Goal: Navigation & Orientation: Find specific page/section

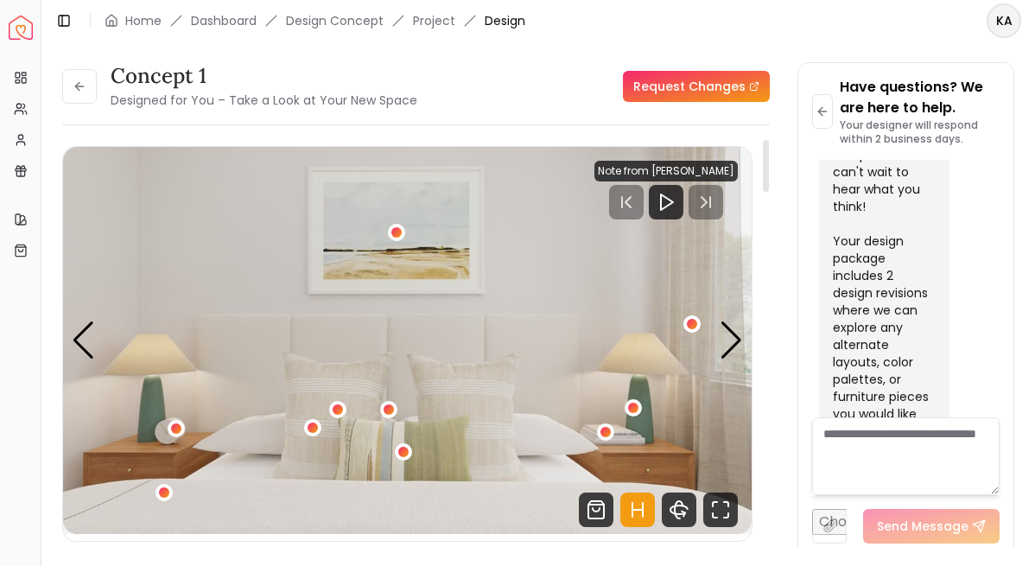
click at [635, 510] on icon "Hotspots Toggle" at bounding box center [637, 510] width 10 height 0
click at [729, 346] on div "Next slide" at bounding box center [731, 340] width 23 height 38
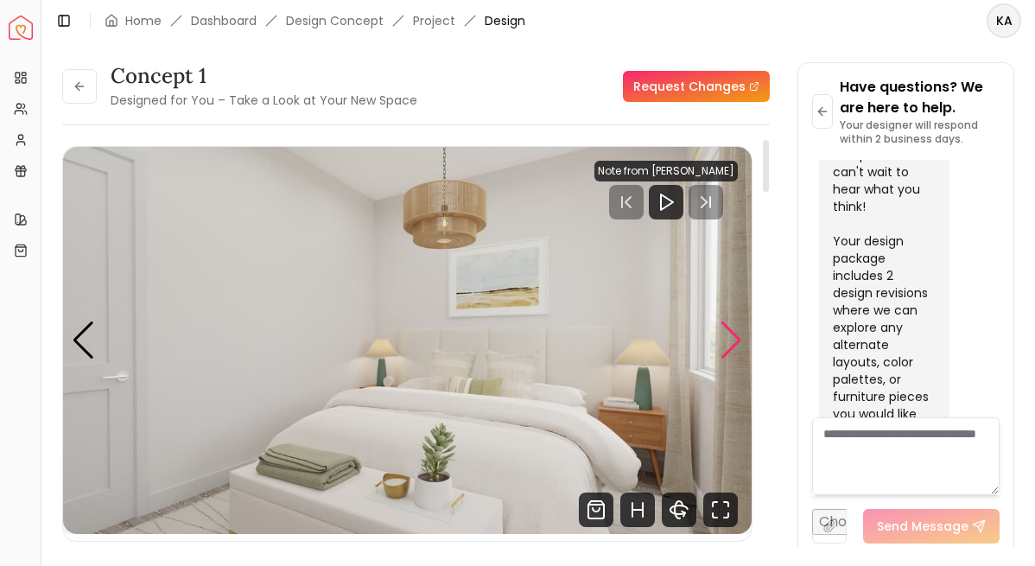
click at [723, 335] on div "Next slide" at bounding box center [731, 340] width 23 height 38
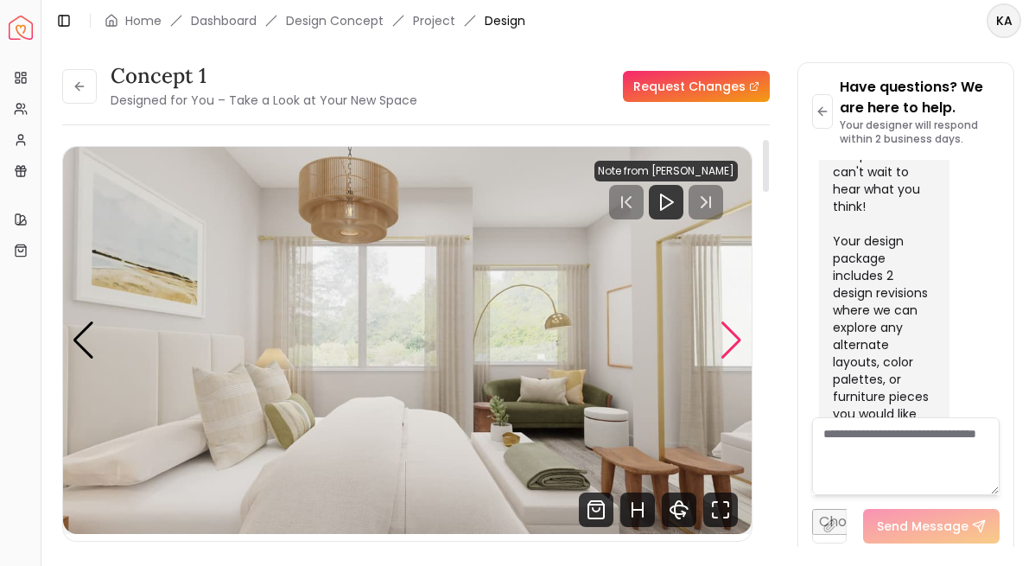
click at [739, 351] on div "Next slide" at bounding box center [731, 340] width 23 height 38
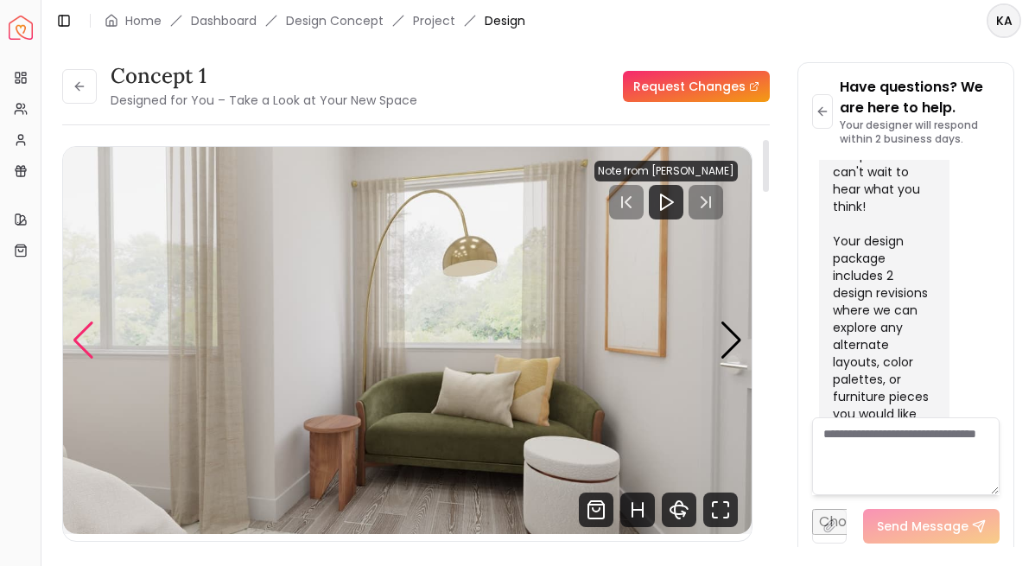
click at [80, 346] on div "Previous slide" at bounding box center [83, 340] width 23 height 38
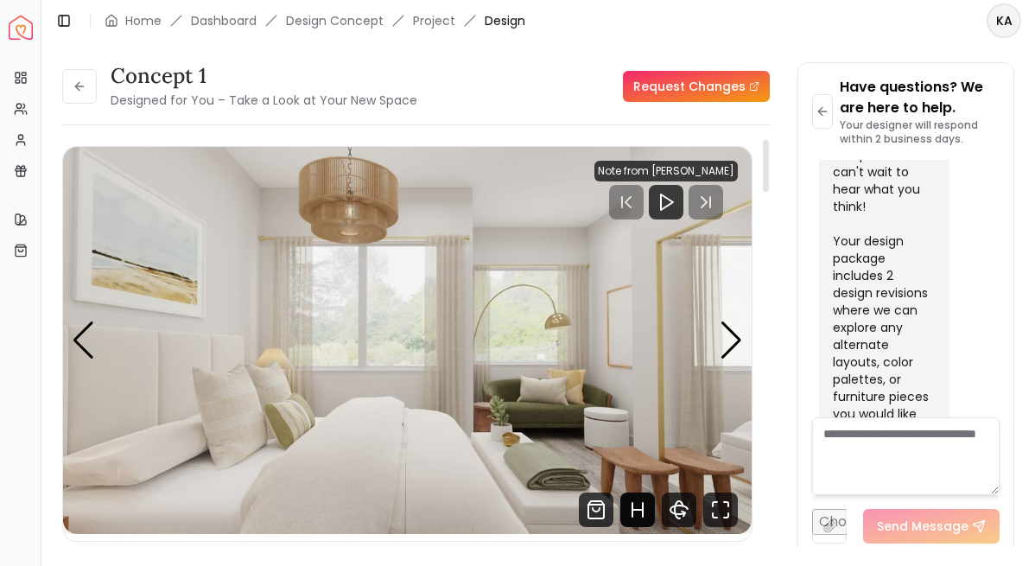
click at [634, 510] on icon "Hotspots Toggle" at bounding box center [637, 510] width 10 height 0
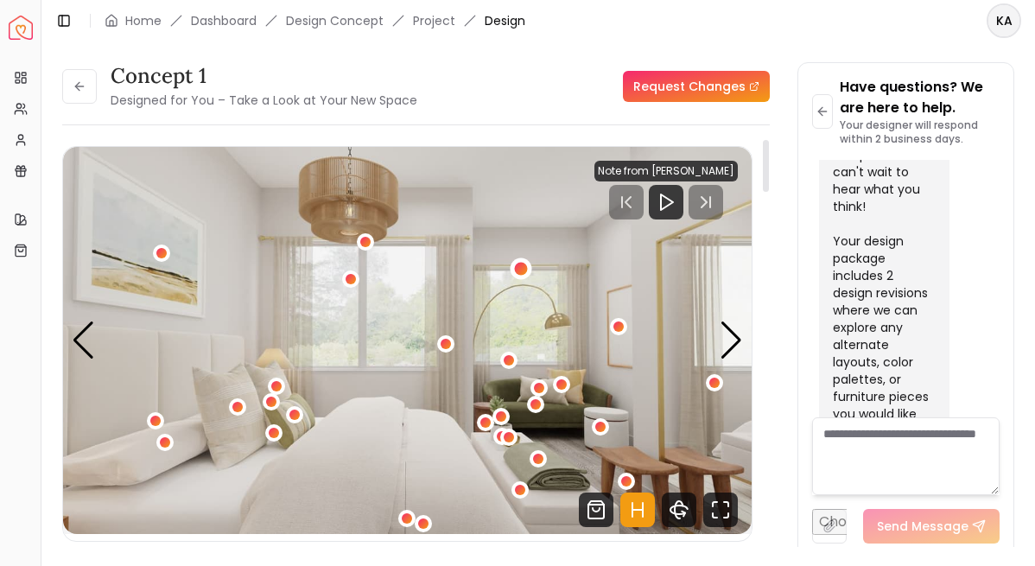
click at [519, 269] on div "3 / 6" at bounding box center [520, 268] width 13 height 13
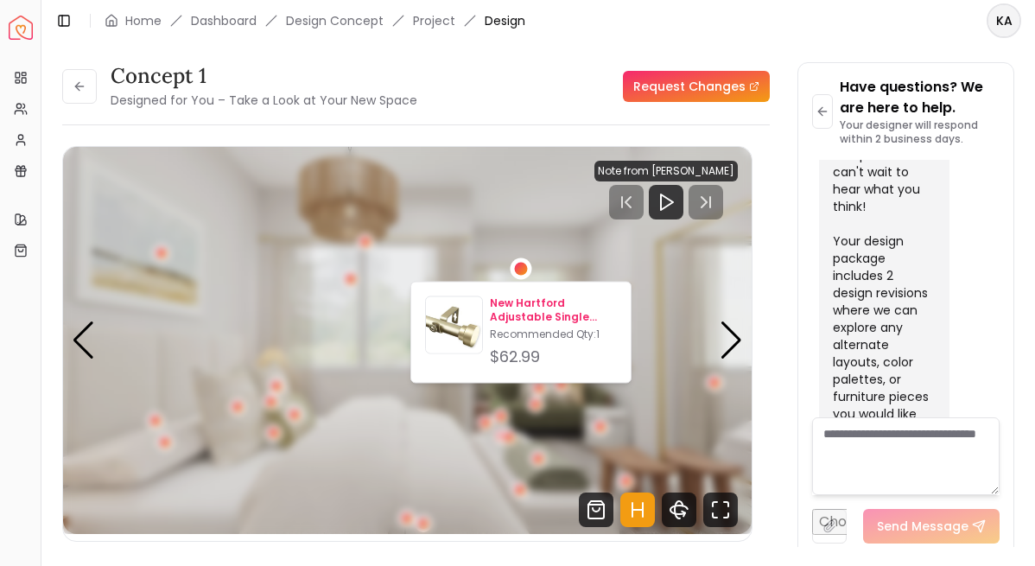
click at [524, 304] on p "New Hartford Adjustable Single Curtain Rod 48''-84''" at bounding box center [553, 310] width 127 height 28
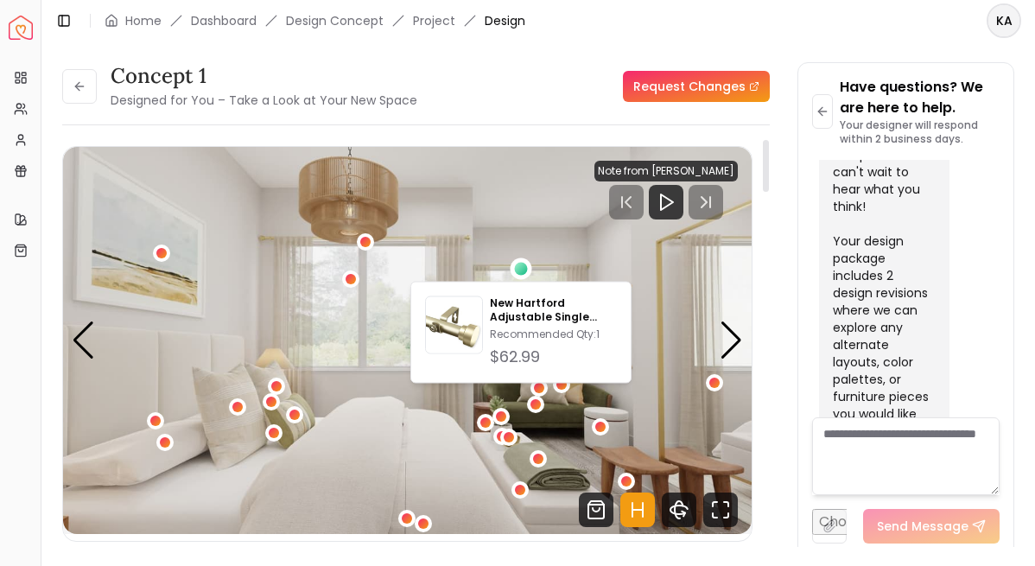
click at [534, 120] on div "concept 1 Designed for You – Take a Look at Your New Space Request Changes conc…" at bounding box center [416, 310] width 708 height 496
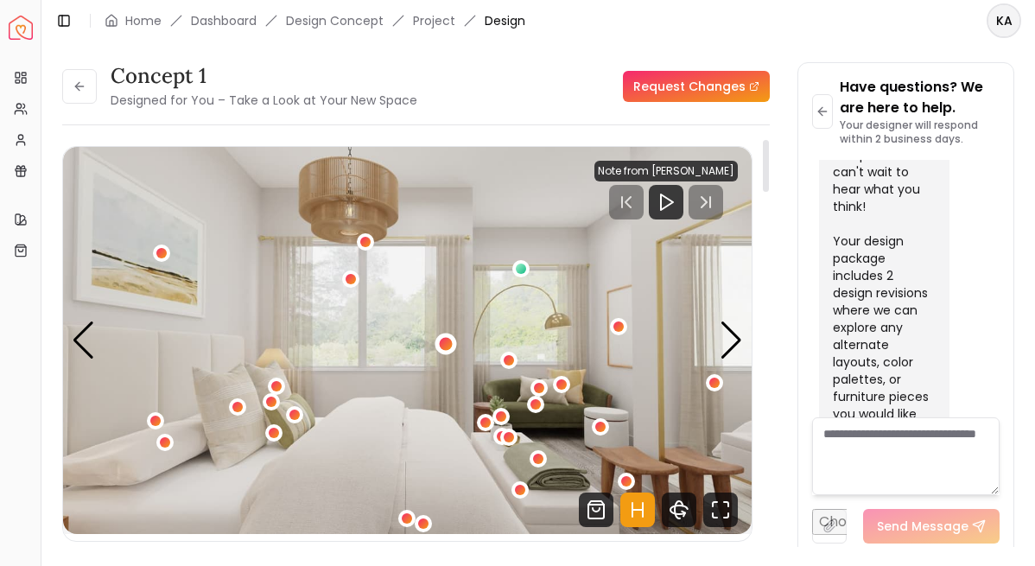
click at [447, 346] on div "3 / 6" at bounding box center [445, 343] width 13 height 13
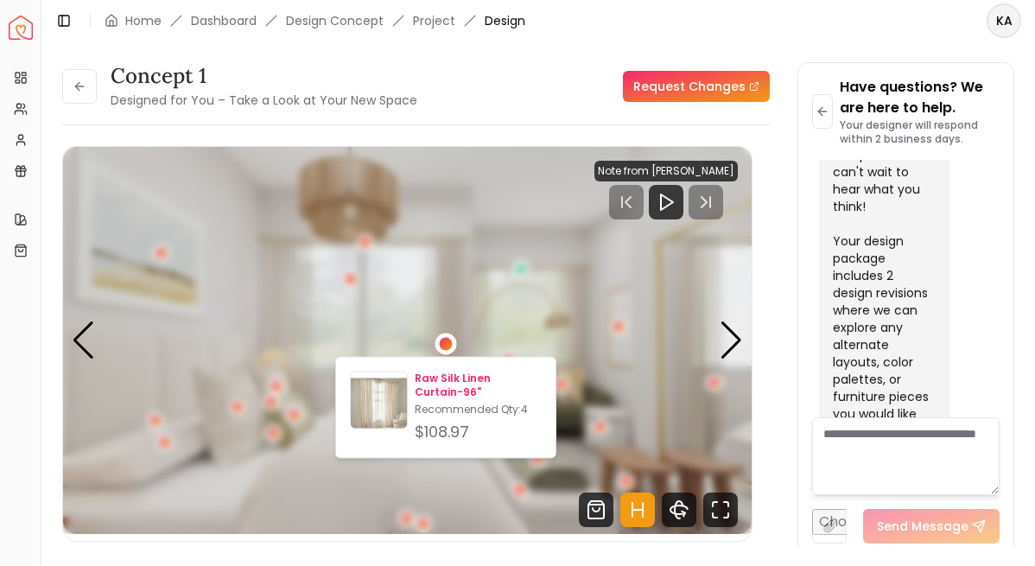
click at [451, 379] on p "Raw Silk Linen Curtain-96"" at bounding box center [478, 386] width 127 height 28
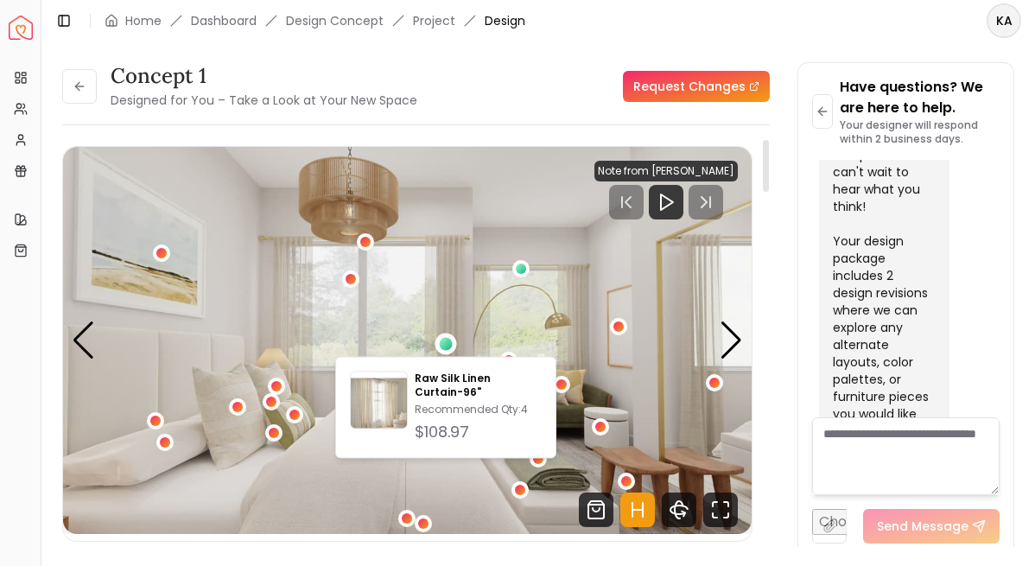
click at [567, 98] on div "concept 1 Designed for You – Take a Look at Your New Space Request Changes" at bounding box center [416, 86] width 708 height 48
click at [619, 354] on img "3 / 6" at bounding box center [407, 340] width 689 height 387
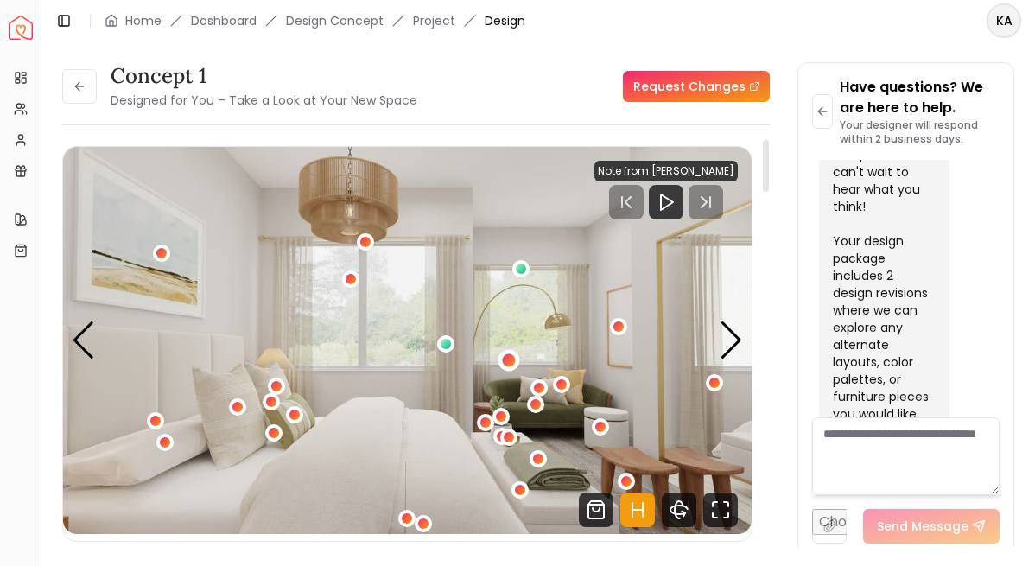
click at [510, 362] on div "3 / 6" at bounding box center [509, 359] width 13 height 13
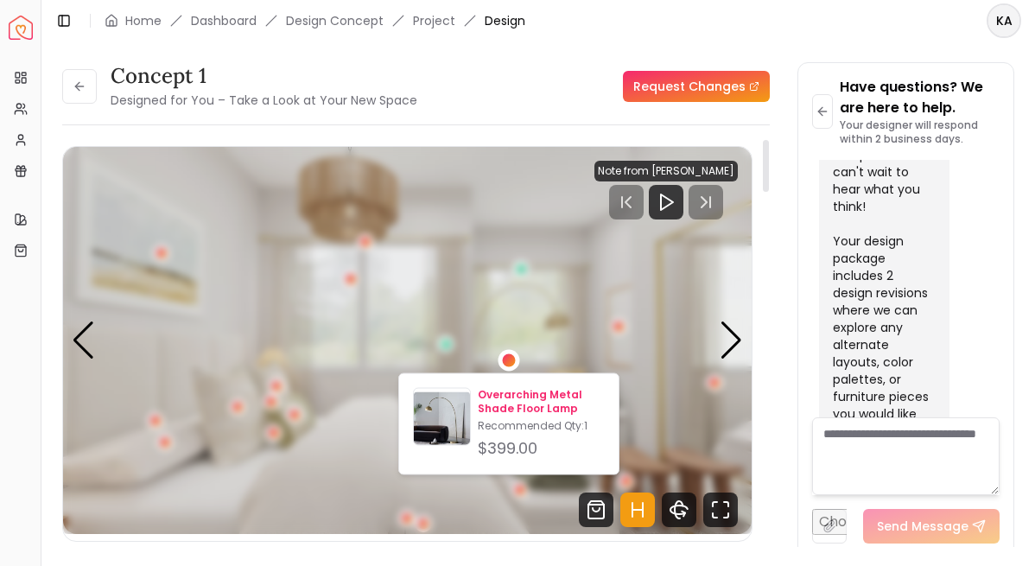
click at [448, 410] on img at bounding box center [442, 420] width 56 height 56
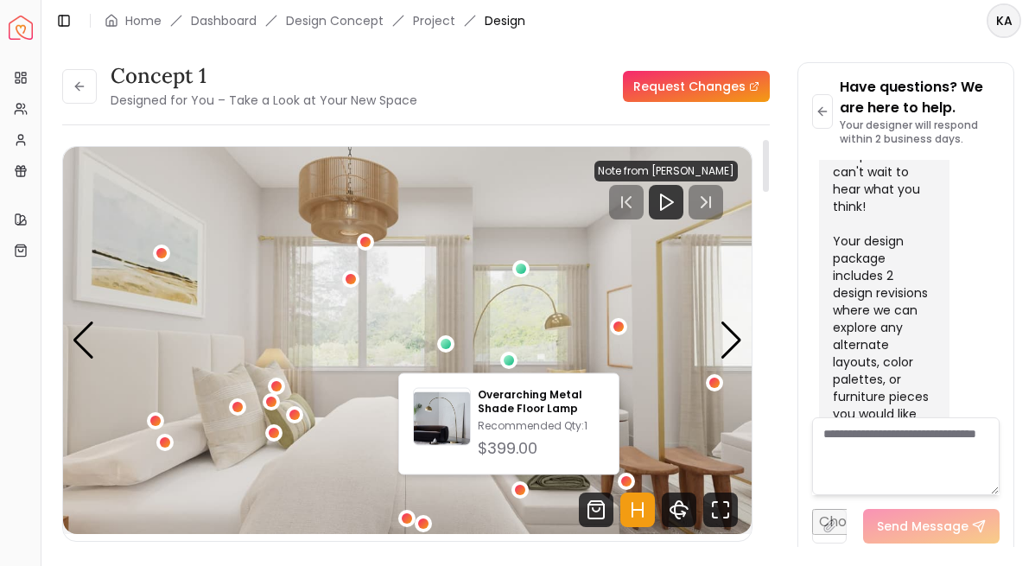
click at [631, 349] on img "3 / 6" at bounding box center [407, 340] width 689 height 387
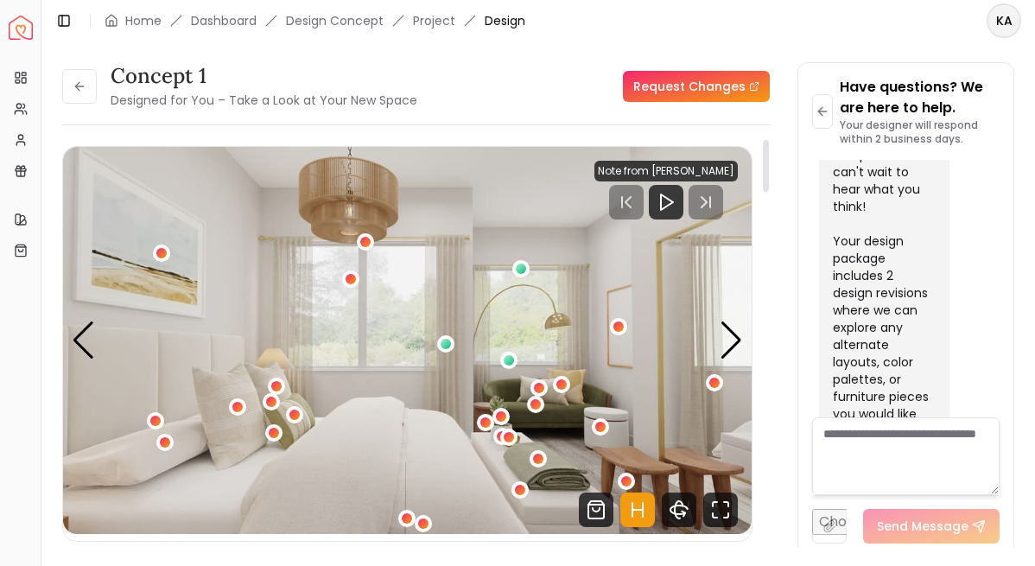
click at [632, 516] on icon "Hotspots Toggle" at bounding box center [632, 510] width 0 height 14
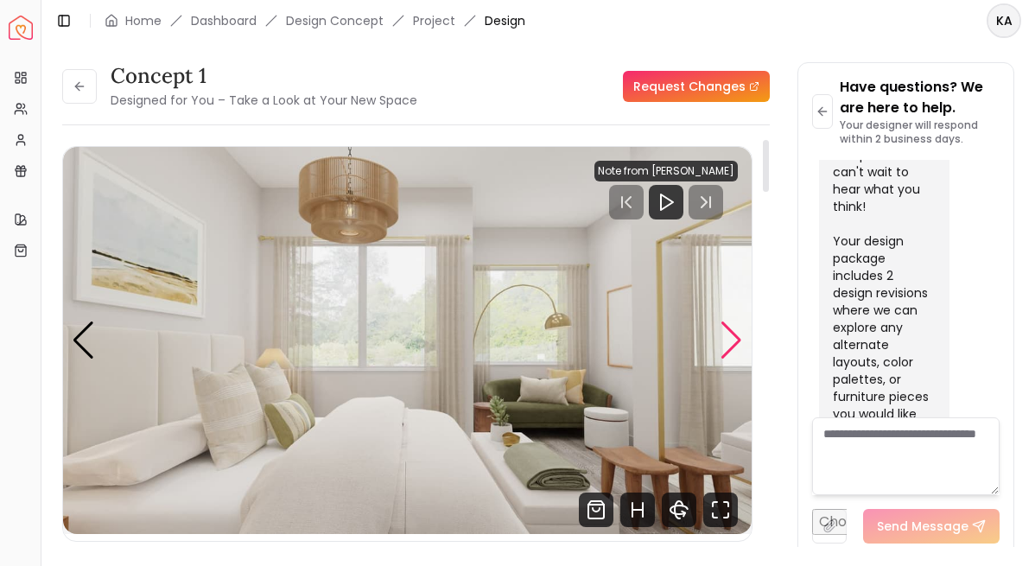
click at [728, 348] on div "Next slide" at bounding box center [731, 340] width 23 height 38
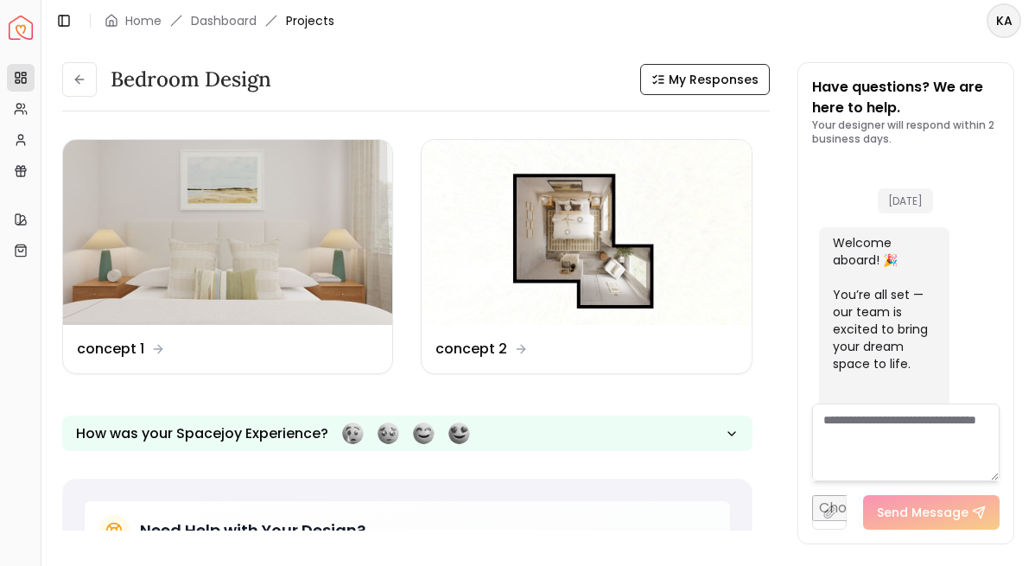
scroll to position [2770, 0]
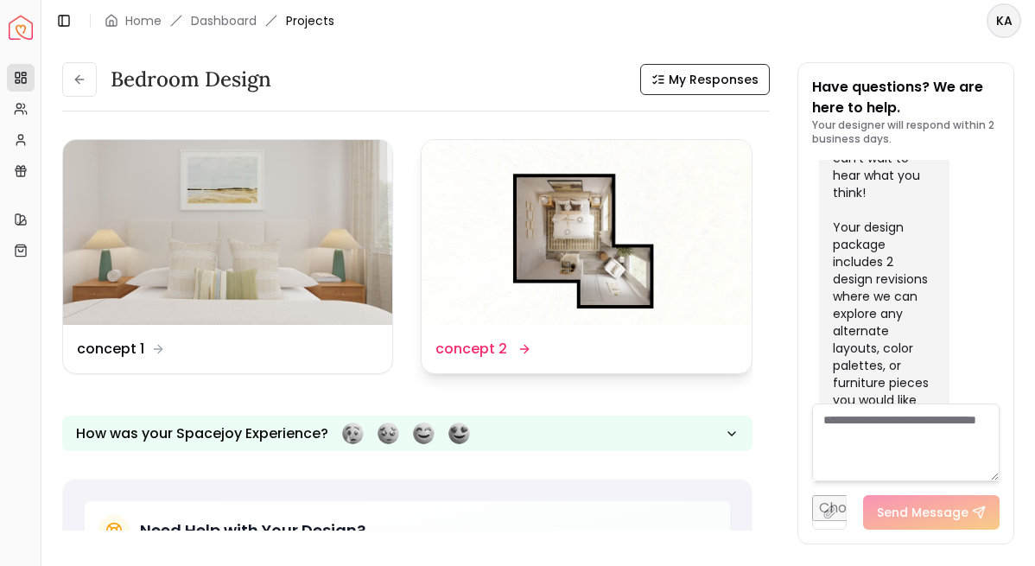
click at [489, 350] on dd "concept 2" at bounding box center [471, 349] width 72 height 21
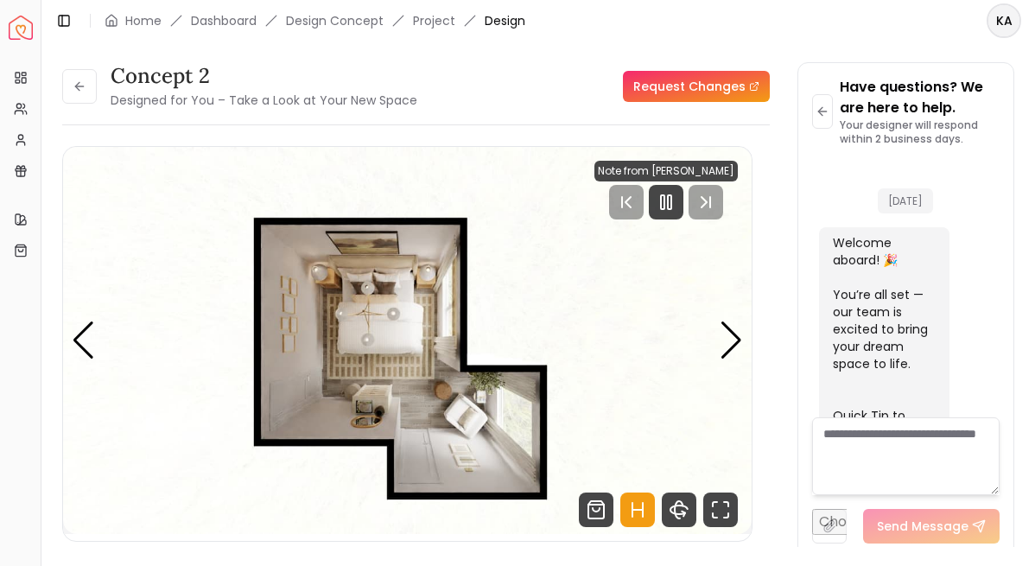
scroll to position [2756, 0]
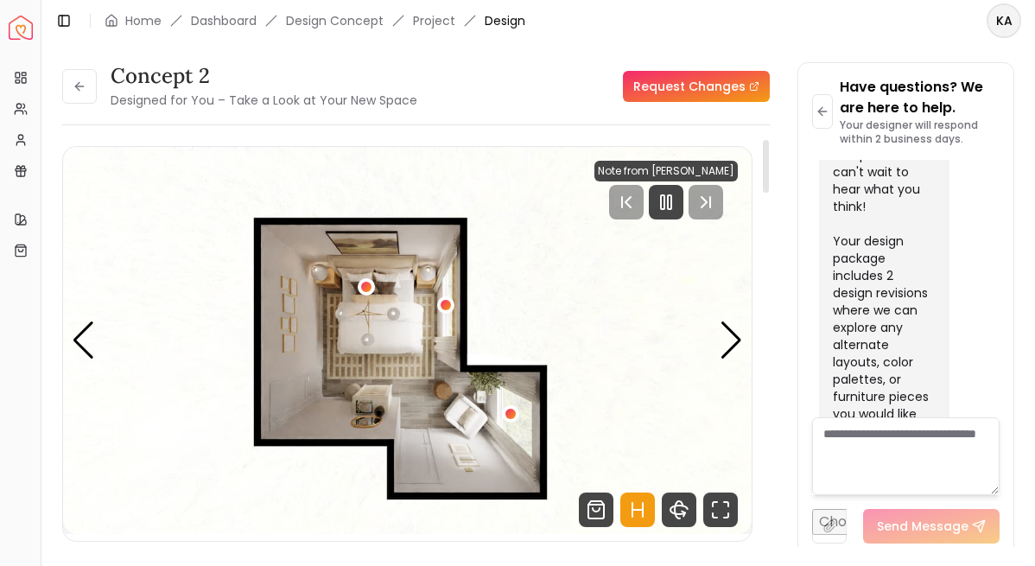
click at [639, 519] on icon "Hotspots Toggle" at bounding box center [637, 509] width 35 height 35
click at [727, 345] on div "Next slide" at bounding box center [731, 340] width 23 height 38
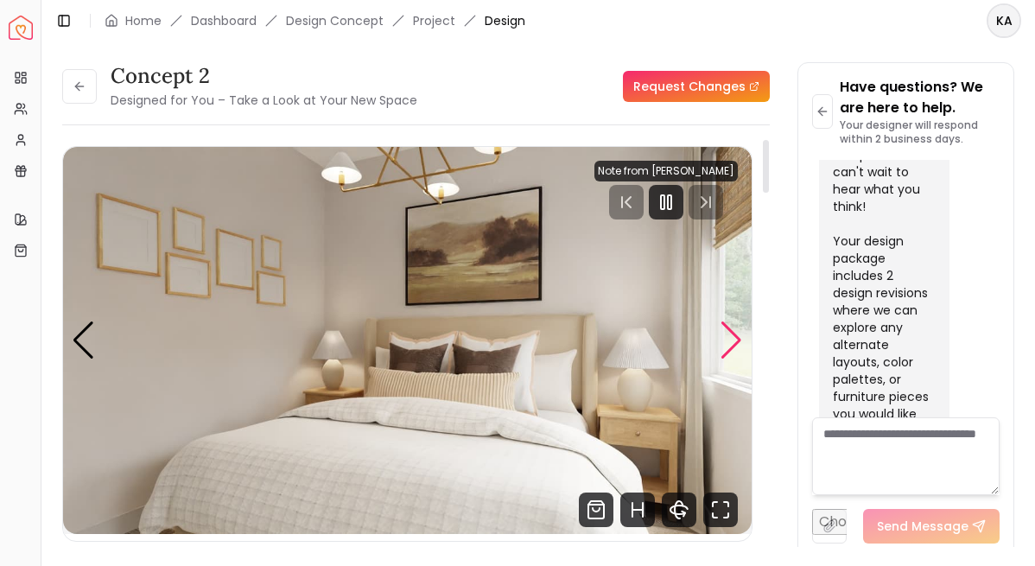
click at [727, 345] on div "Next slide" at bounding box center [731, 340] width 23 height 38
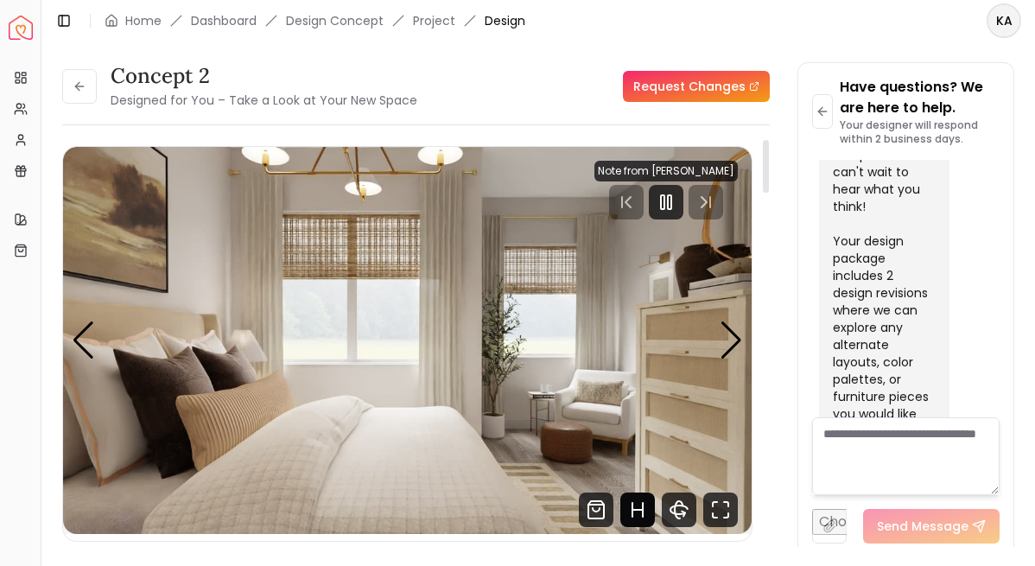
click at [635, 514] on icon "Hotspots Toggle" at bounding box center [637, 509] width 35 height 35
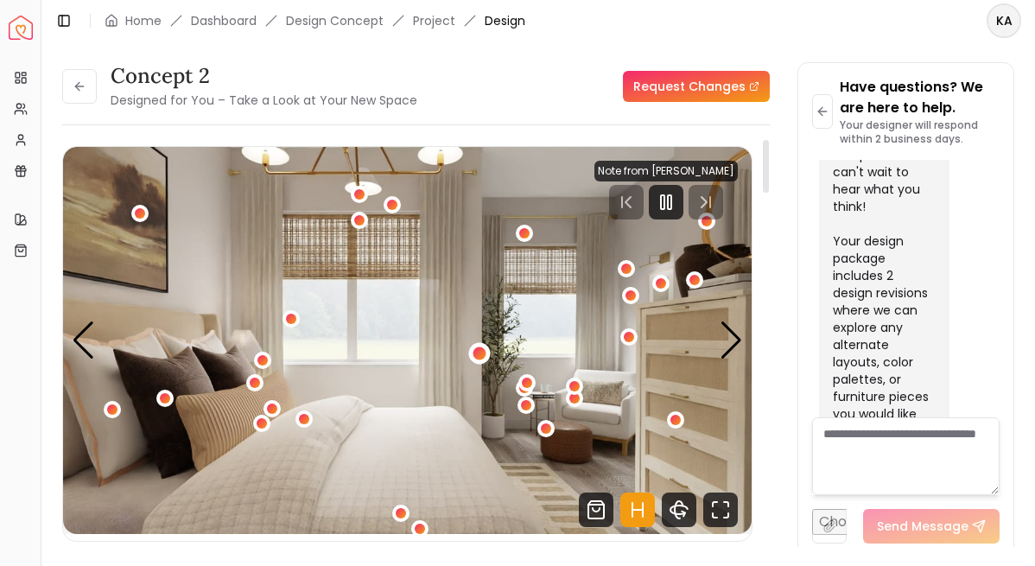
click at [481, 354] on div "3 / 6" at bounding box center [479, 352] width 13 height 13
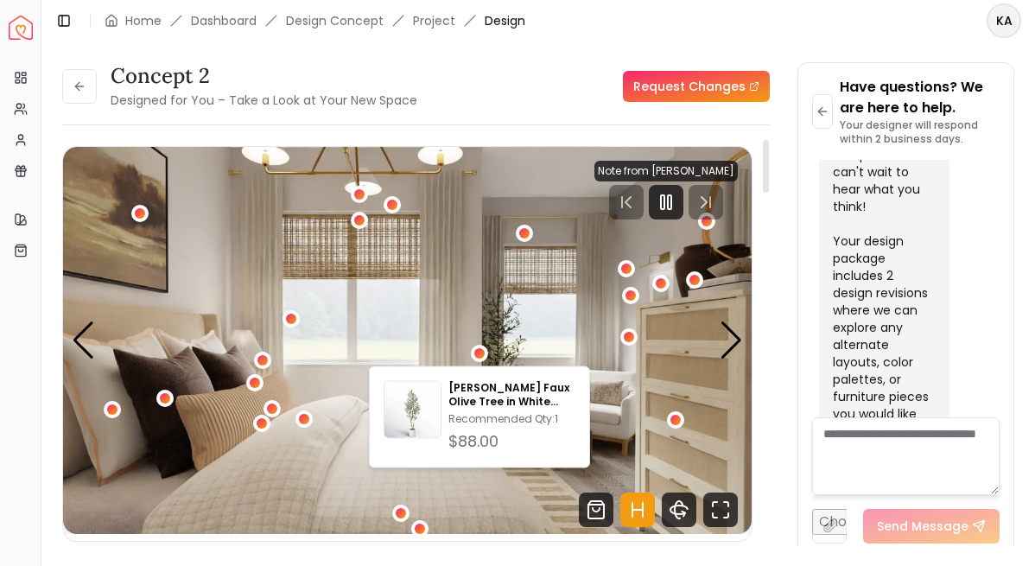
click at [564, 333] on img "3 / 6" at bounding box center [407, 340] width 689 height 387
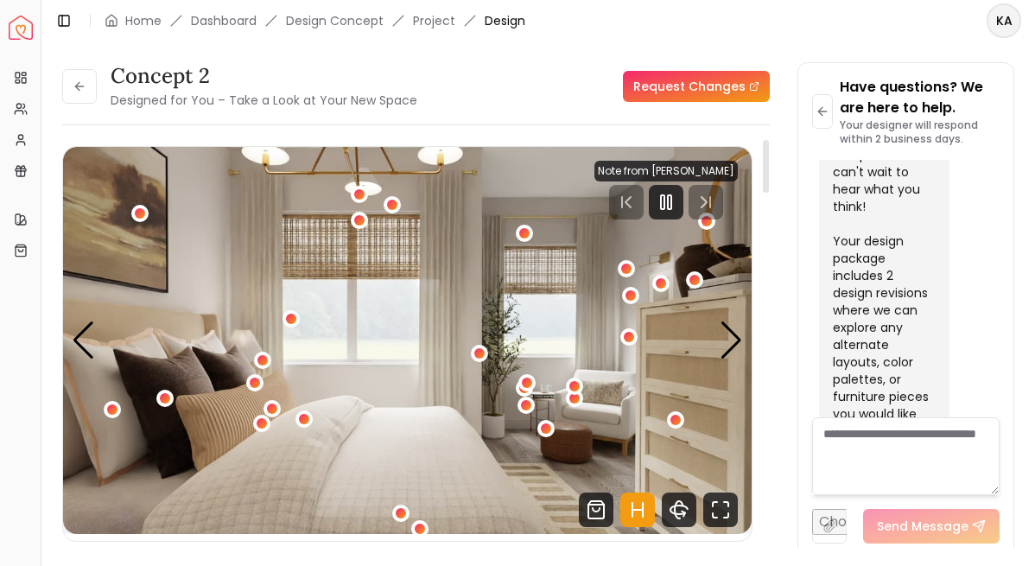
click at [635, 516] on icon "Hotspots Toggle" at bounding box center [637, 509] width 35 height 35
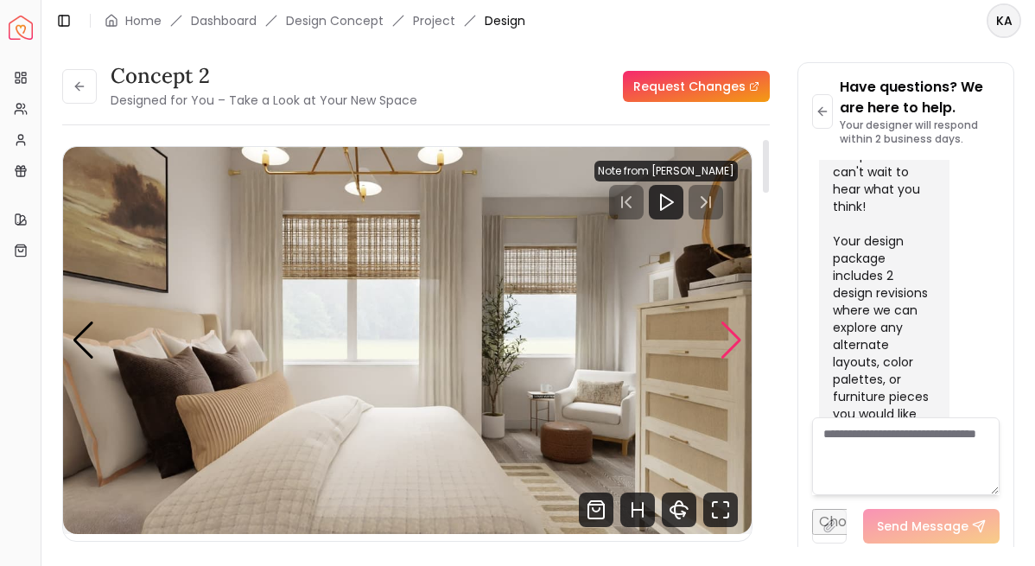
click at [733, 347] on div "Next slide" at bounding box center [731, 340] width 23 height 38
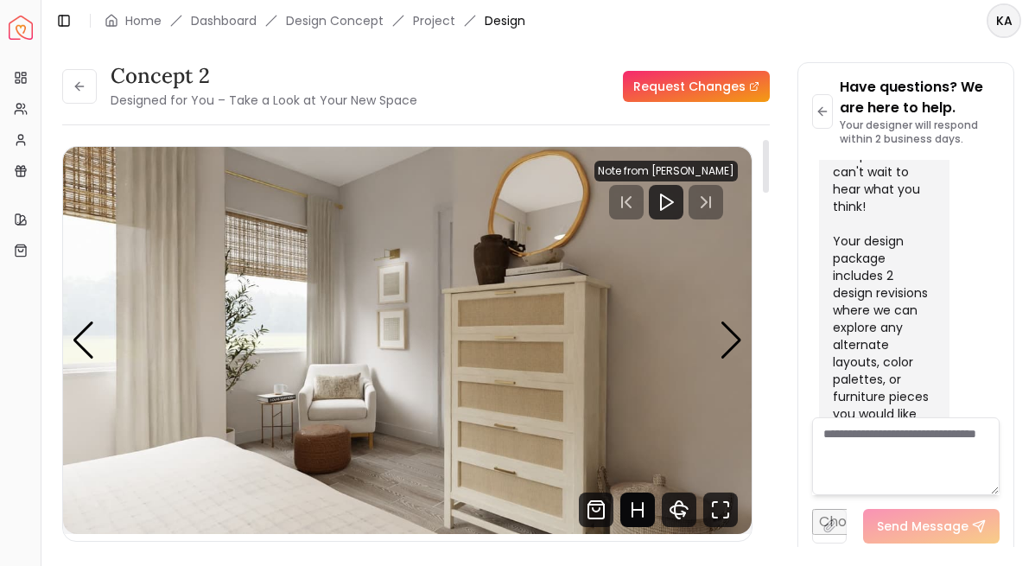
click at [633, 503] on icon "Hotspots Toggle" at bounding box center [637, 509] width 35 height 35
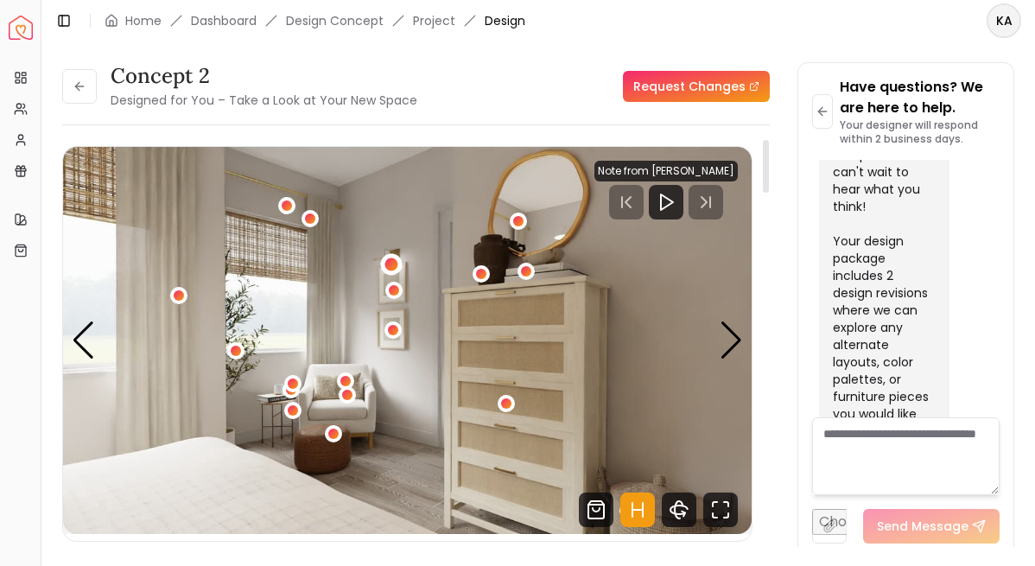
click at [392, 262] on div "4 / 6" at bounding box center [391, 263] width 13 height 13
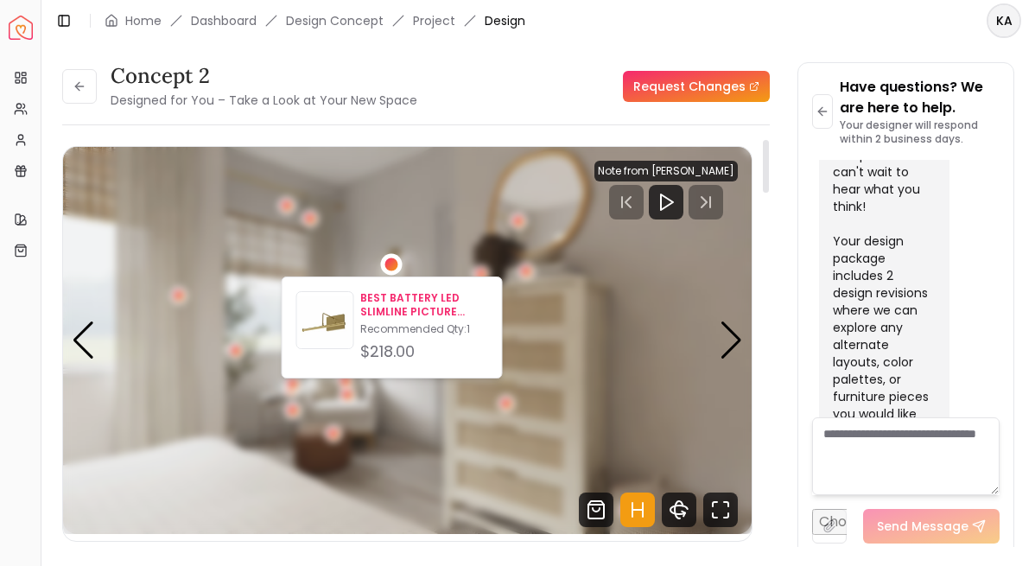
click at [388, 295] on p "BEST BATTERY LED SLIMLINE PICTURE LIGHT 12inch" at bounding box center [423, 305] width 127 height 28
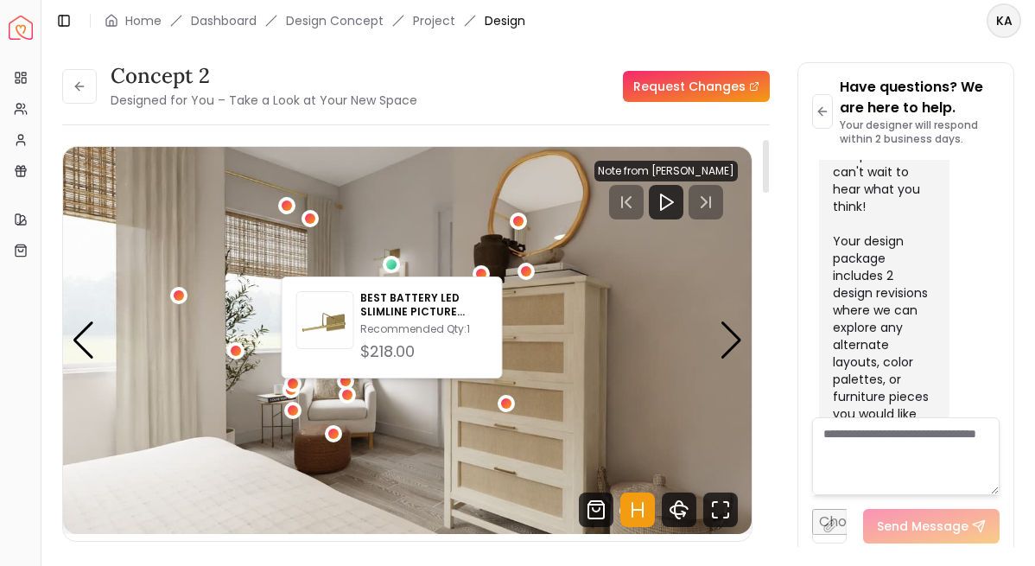
click at [475, 241] on img "4 / 6" at bounding box center [407, 340] width 689 height 387
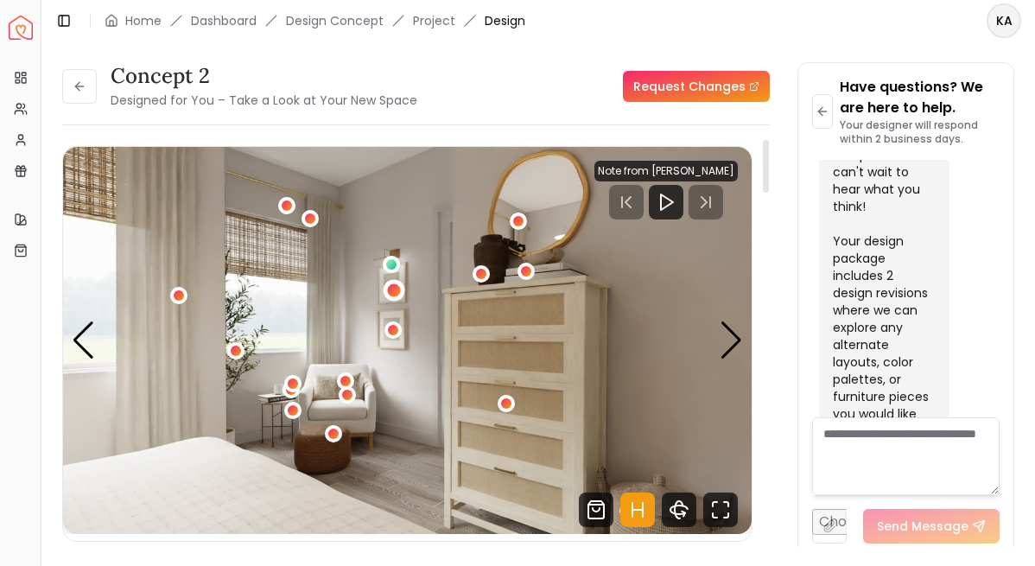
click at [392, 293] on div "4 / 6" at bounding box center [393, 289] width 13 height 13
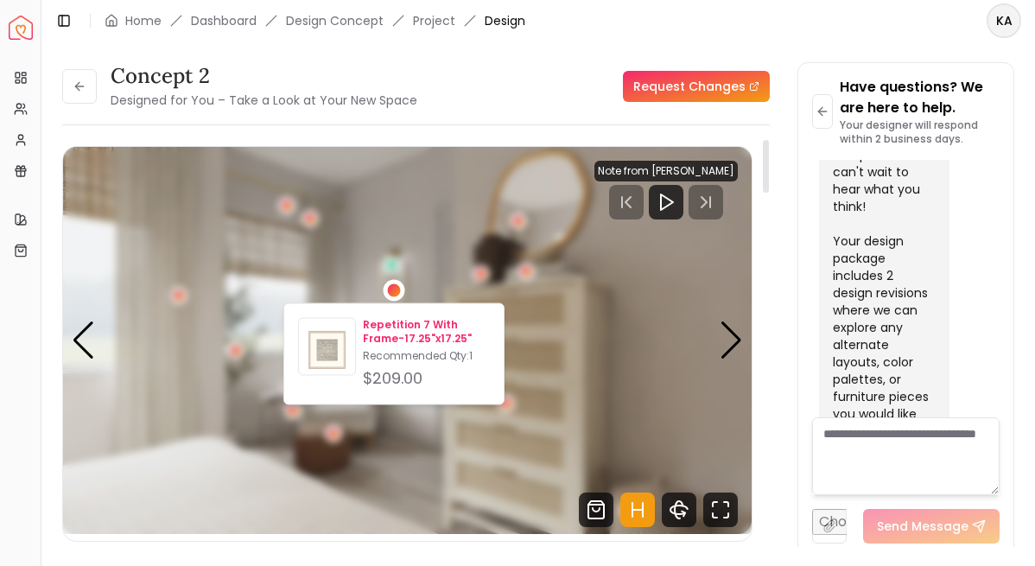
click at [391, 327] on p "Repetition 7 With Frame-17.25"x17.25"" at bounding box center [426, 332] width 127 height 28
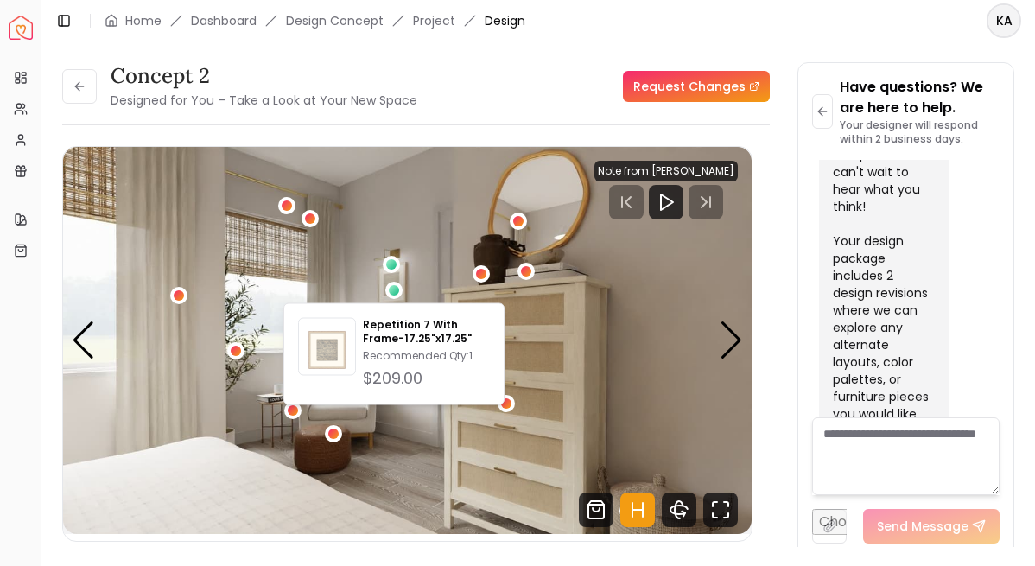
click at [775, 288] on div "concept 2 Designed for You – Take a Look at Your New Space Request Changes conc…" at bounding box center [538, 294] width 952 height 464
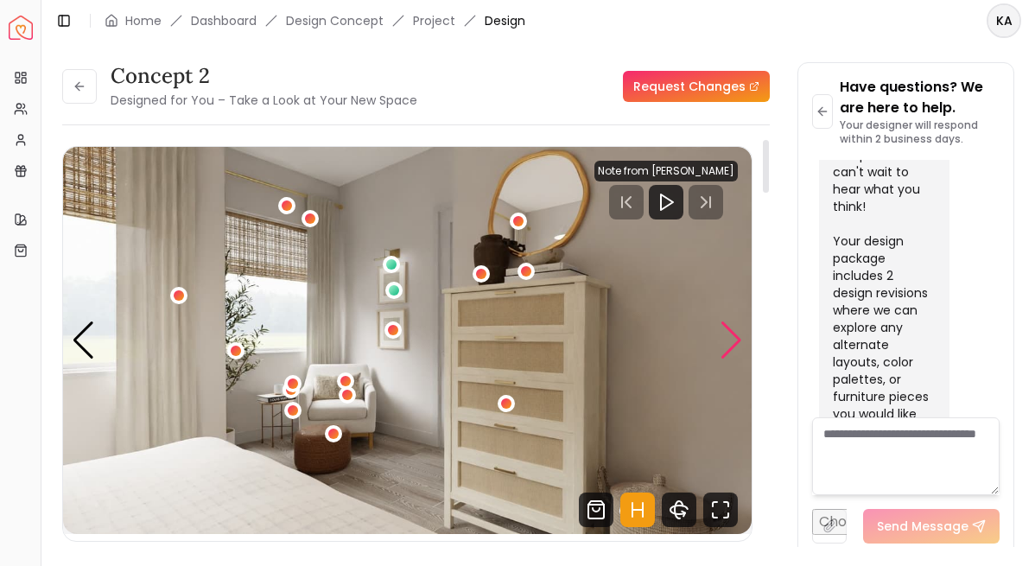
click at [721, 348] on div "Next slide" at bounding box center [731, 340] width 23 height 38
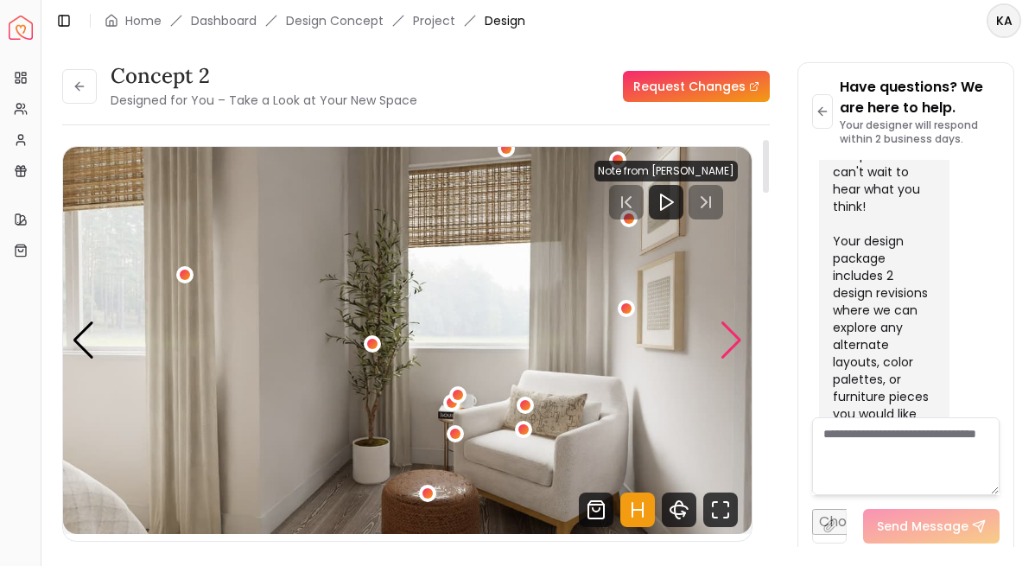
click at [734, 355] on div "Next slide" at bounding box center [731, 340] width 23 height 38
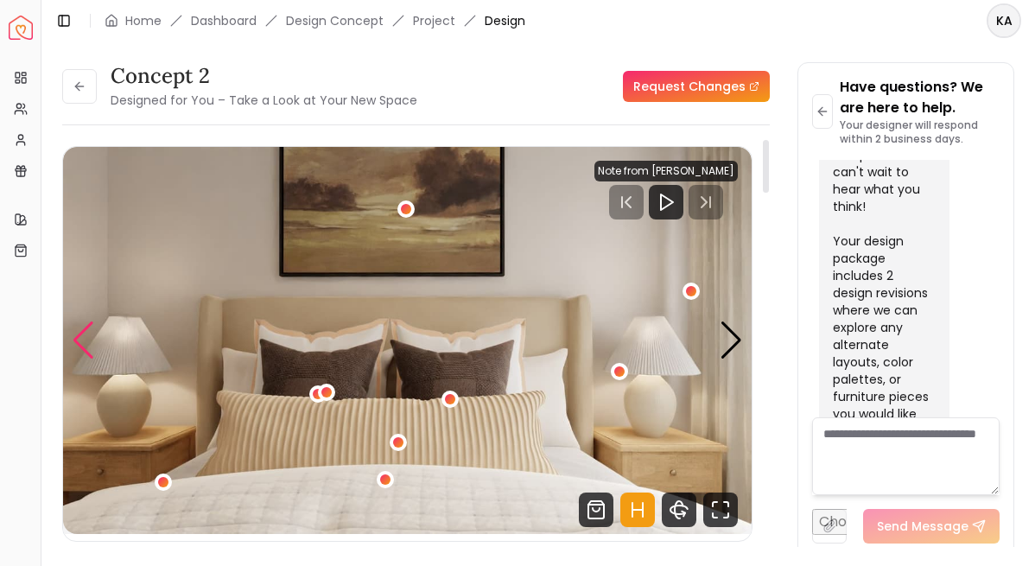
click at [79, 342] on div "Previous slide" at bounding box center [83, 340] width 23 height 38
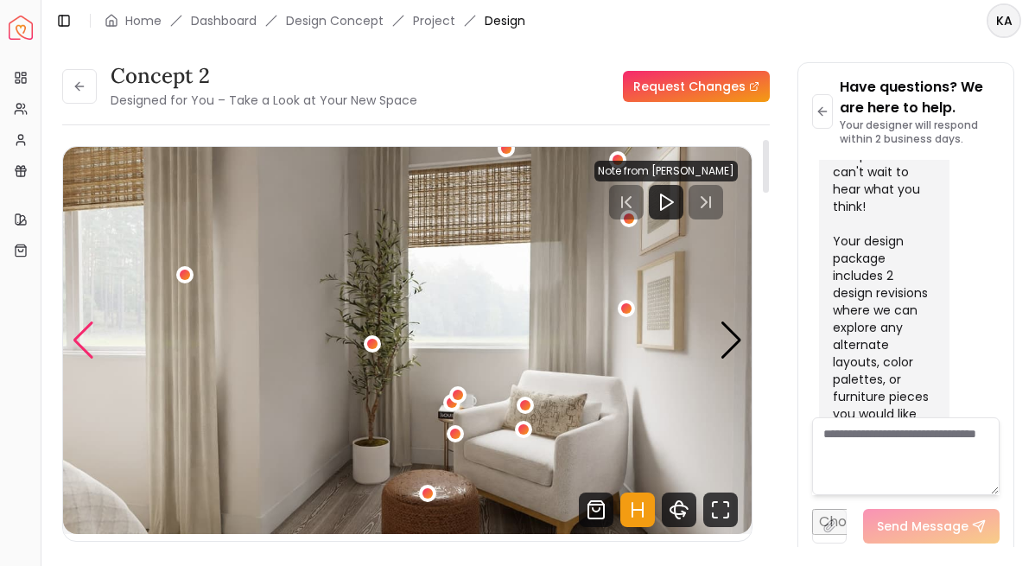
click at [86, 353] on div "Previous slide" at bounding box center [83, 340] width 23 height 38
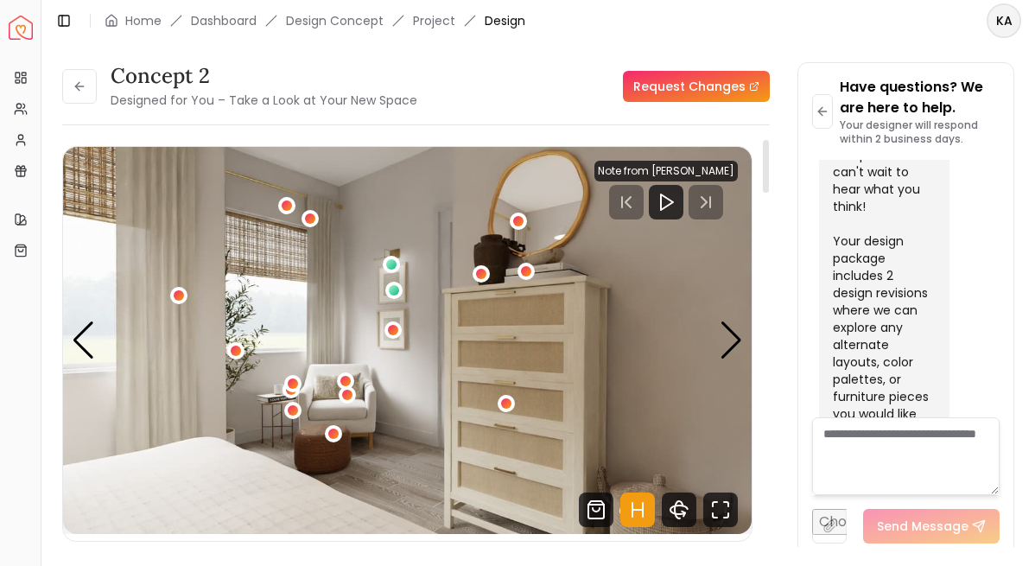
click at [638, 517] on icon "Hotspots Toggle" at bounding box center [637, 509] width 35 height 35
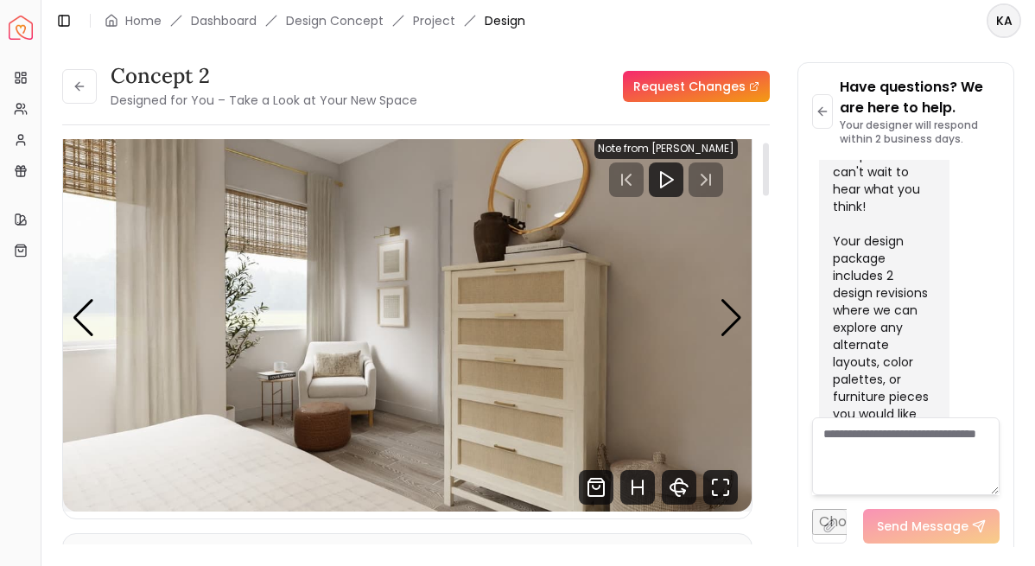
scroll to position [0, 0]
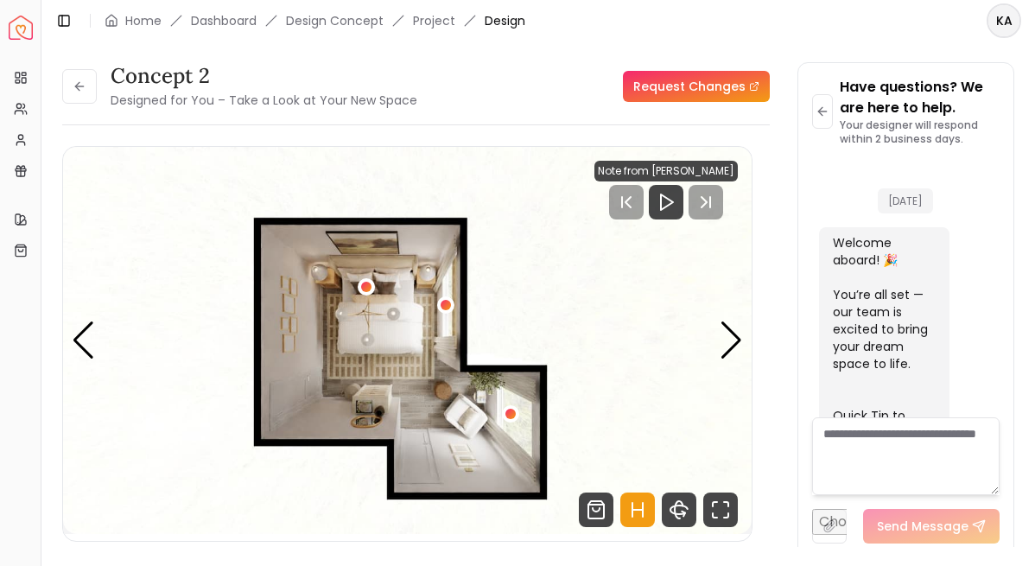
scroll to position [2756, 0]
